Goal: Information Seeking & Learning: Learn about a topic

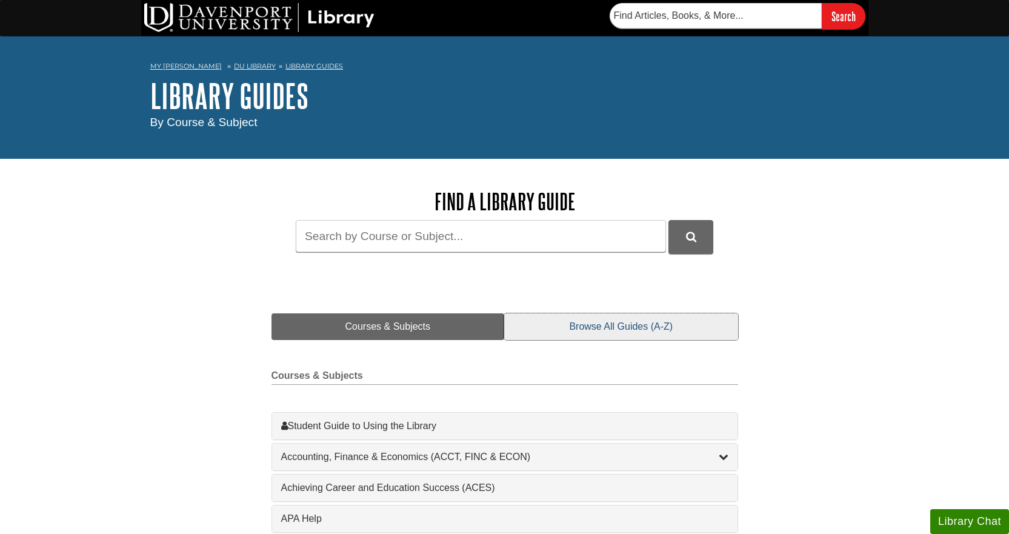
click at [592, 324] on link "Browse All Guides (A-Z)" at bounding box center [620, 326] width 233 height 27
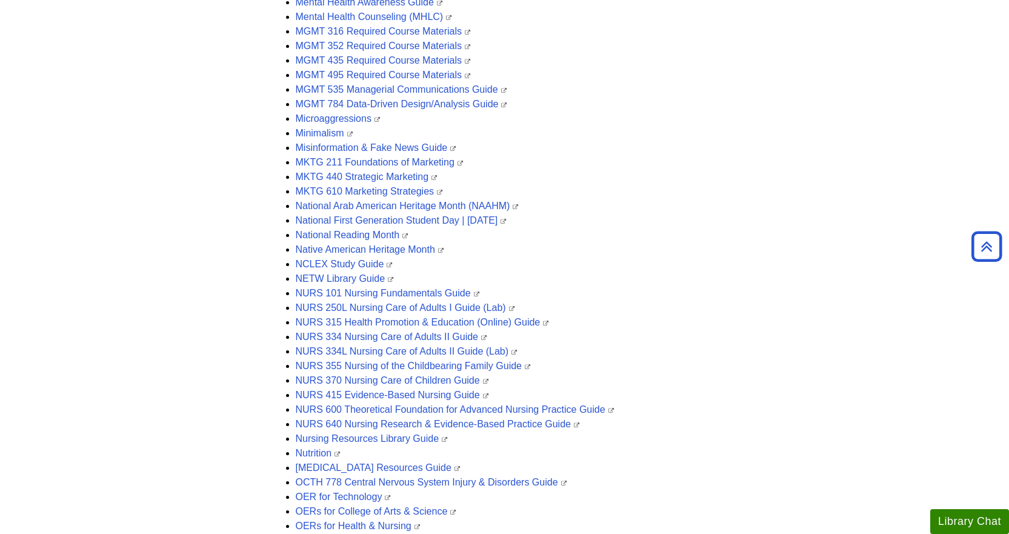
scroll to position [2303, 0]
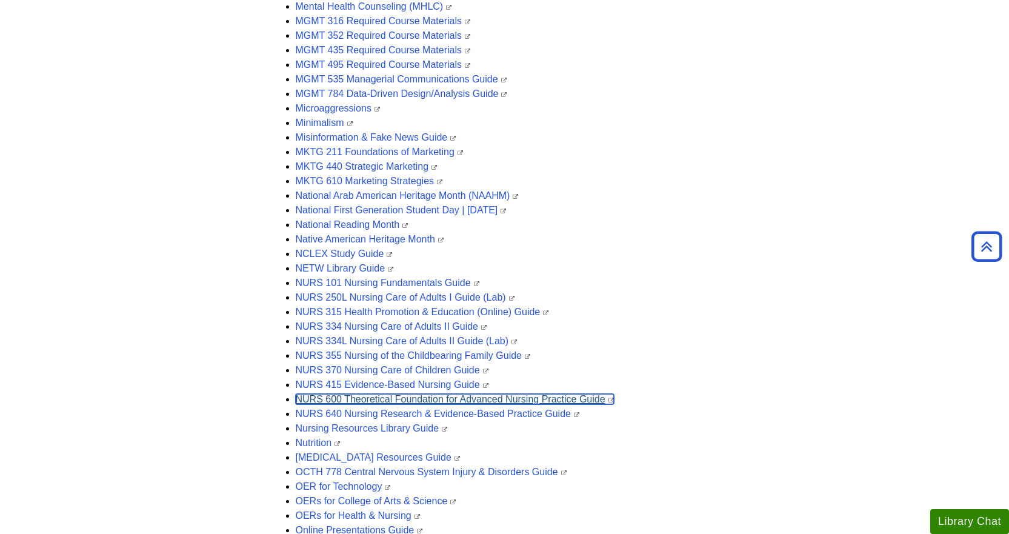
click at [448, 402] on link "NURS 600 Theoretical Foundation for Advanced Nursing Practice Guide" at bounding box center [455, 399] width 318 height 10
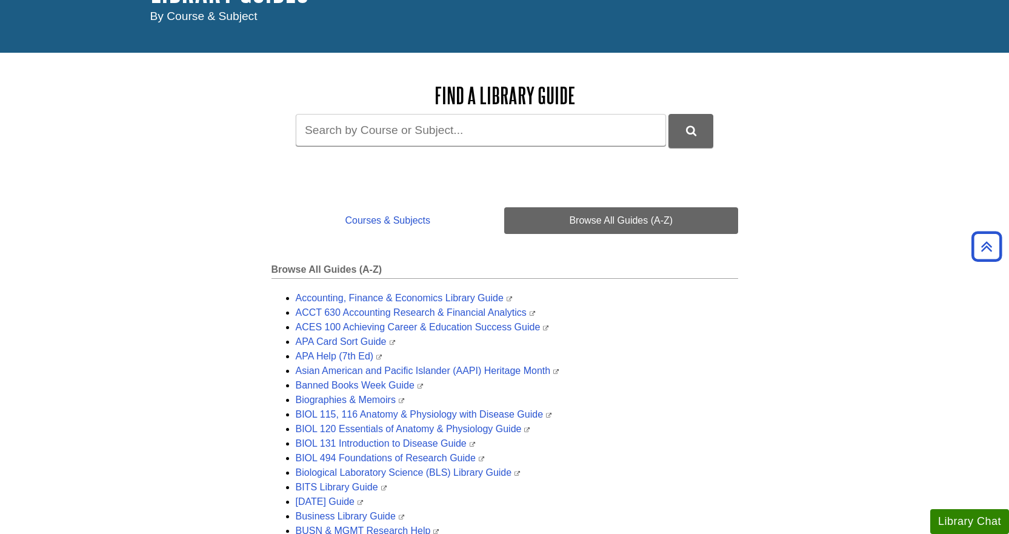
scroll to position [0, 0]
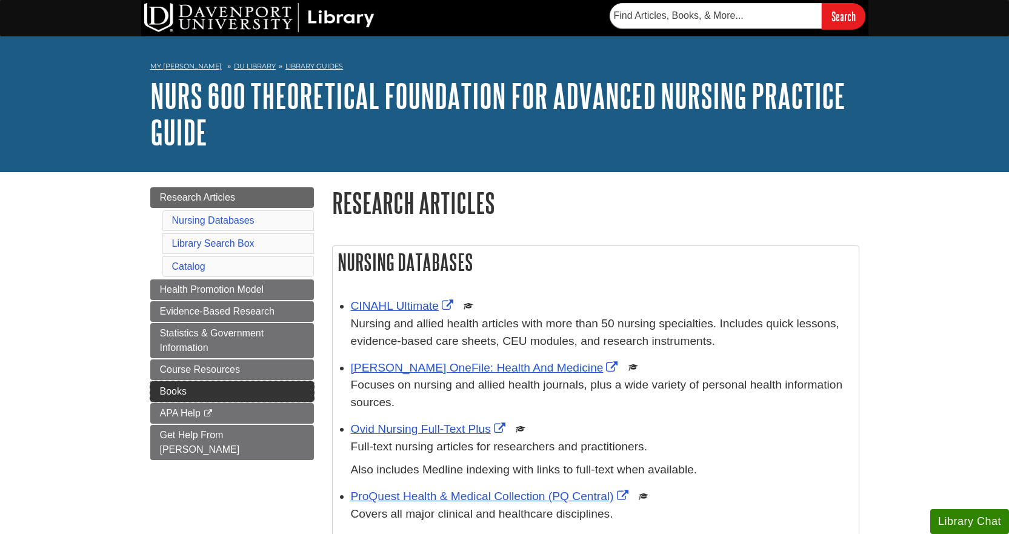
click at [177, 390] on span "Books" at bounding box center [173, 391] width 27 height 10
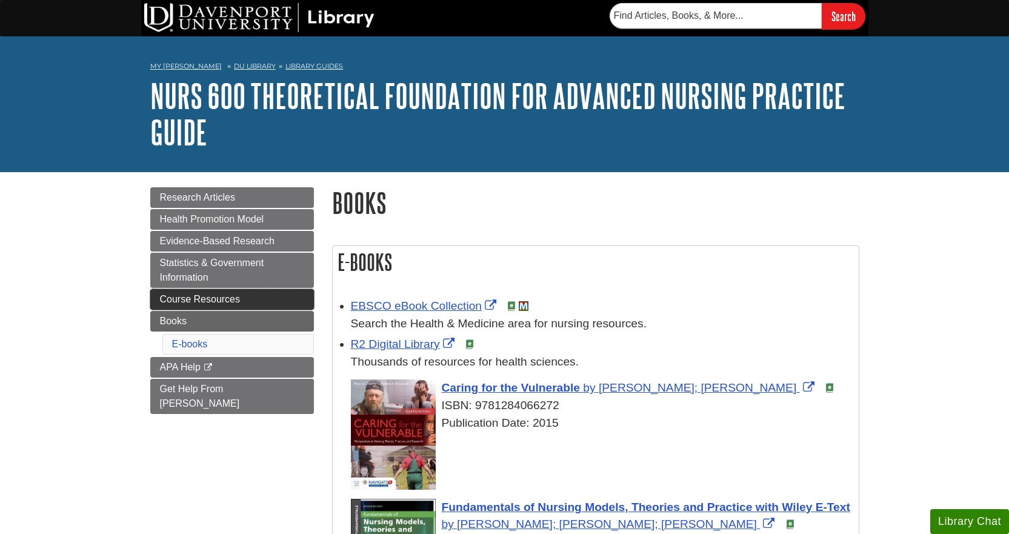
click at [215, 296] on span "Course Resources" at bounding box center [200, 299] width 81 height 10
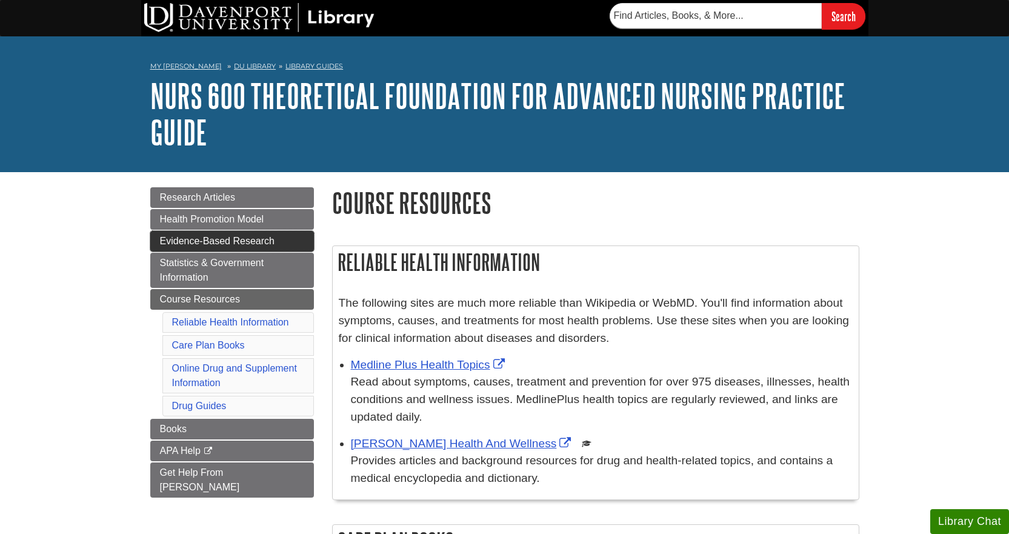
click at [255, 236] on span "Evidence-Based Research" at bounding box center [217, 241] width 115 height 10
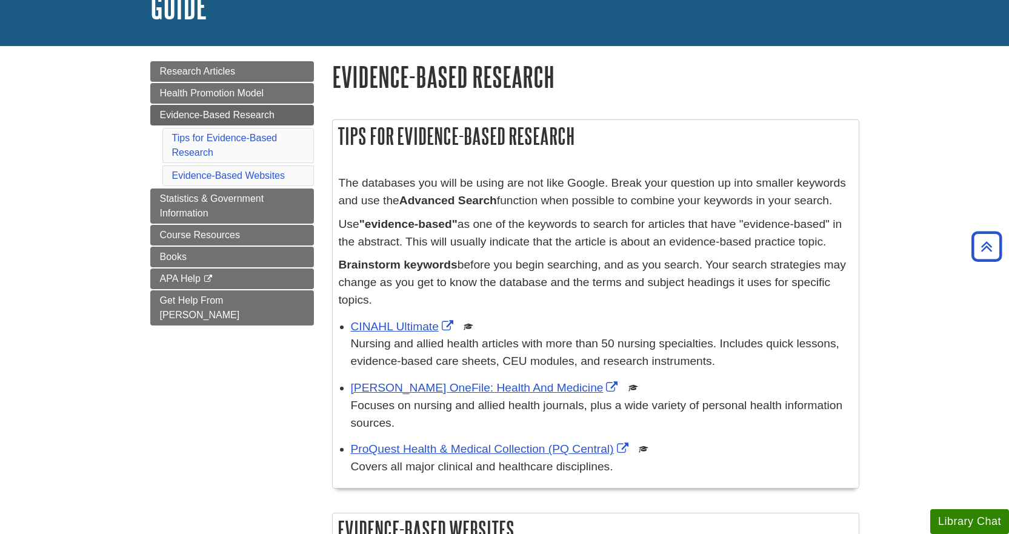
scroll to position [121, 0]
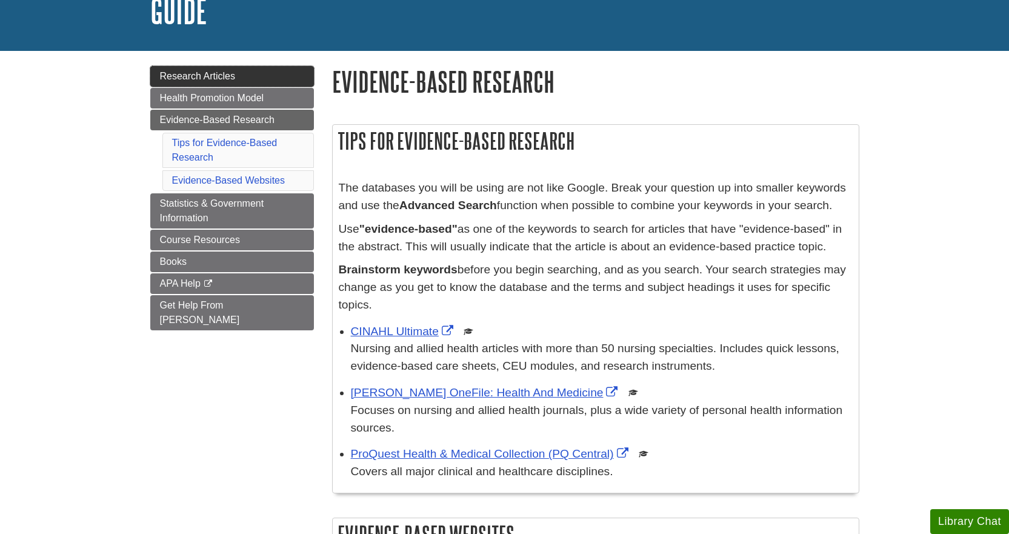
click at [196, 76] on span "Research Articles" at bounding box center [198, 76] width 76 height 10
